Goal: Transaction & Acquisition: Subscribe to service/newsletter

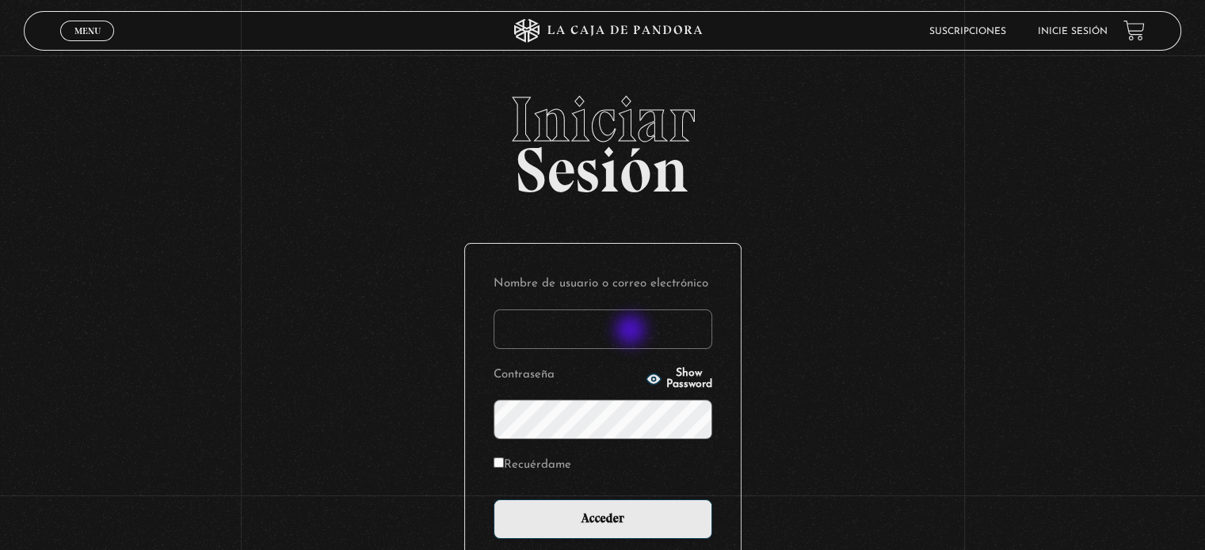
click at [632, 332] on input "Nombre de usuario o correo electrónico" at bounding box center [602, 330] width 219 height 40
type input "Michaelescazu@gmail.com"
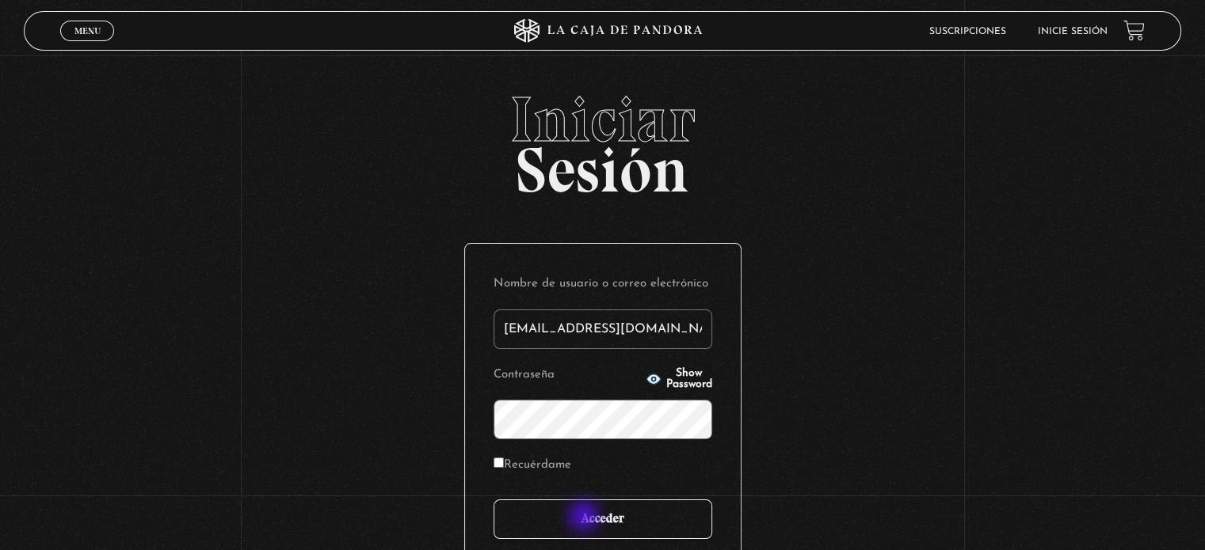
click at [586, 519] on input "Acceder" at bounding box center [602, 520] width 219 height 40
click at [643, 520] on input "Acceder" at bounding box center [602, 520] width 219 height 40
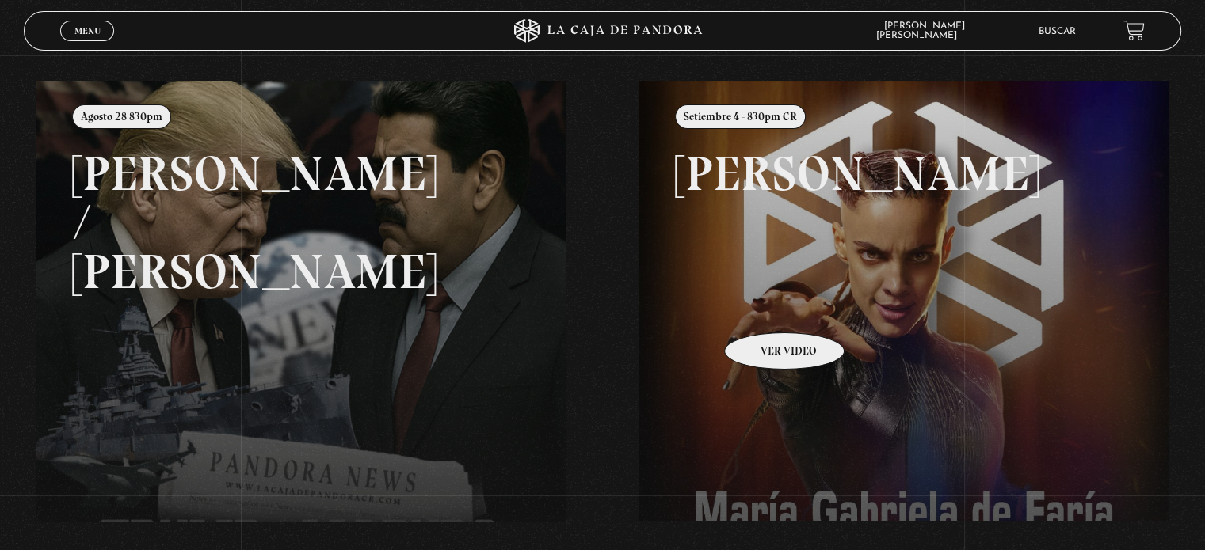
scroll to position [238, 0]
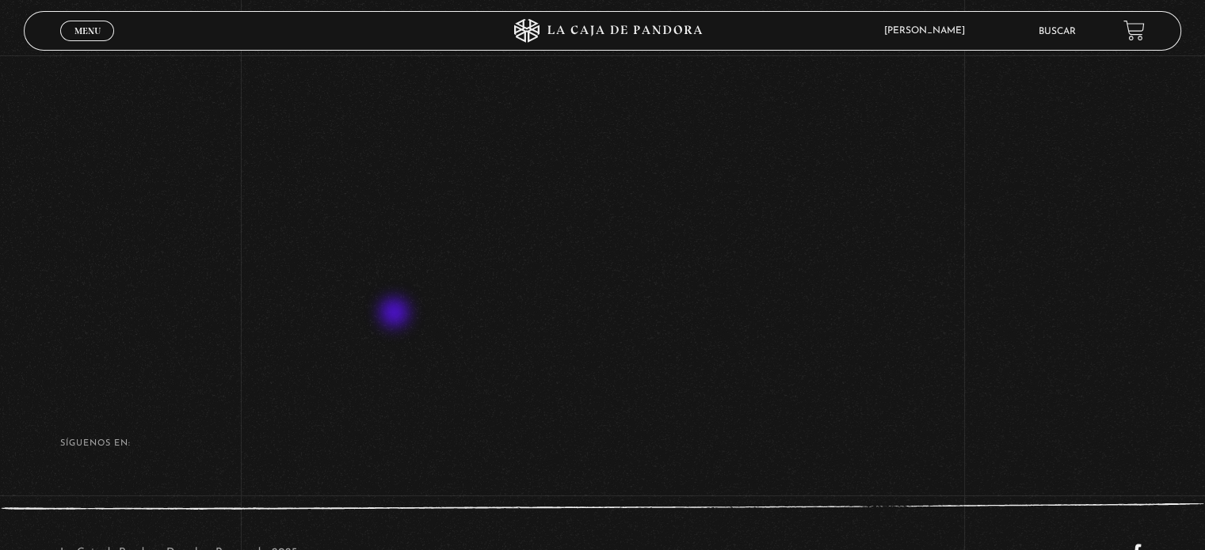
scroll to position [238, 0]
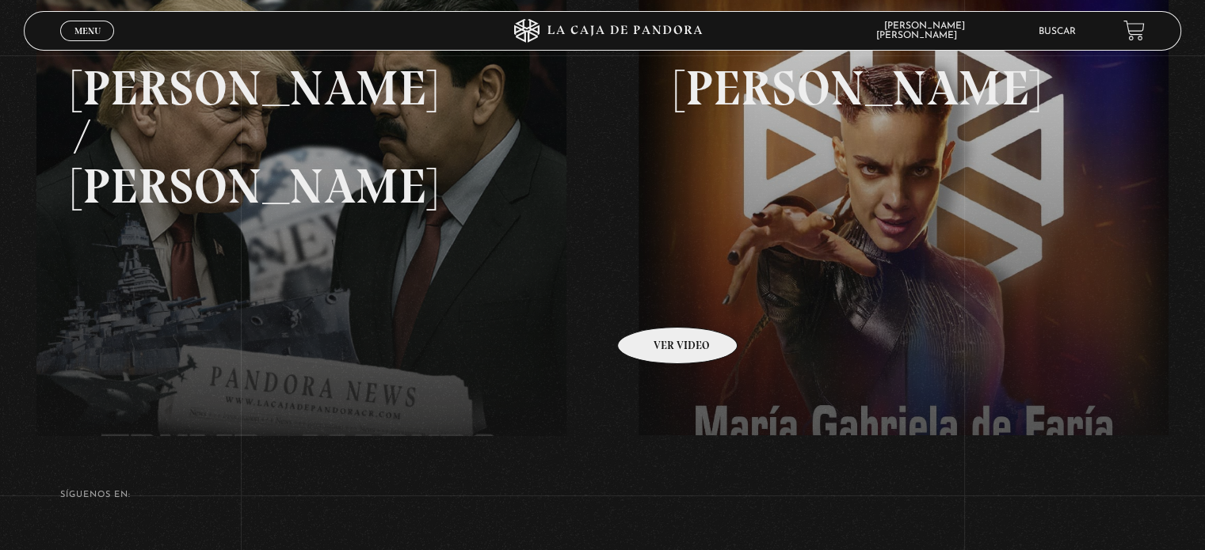
scroll to position [361, 0]
